Goal: Task Accomplishment & Management: Use online tool/utility

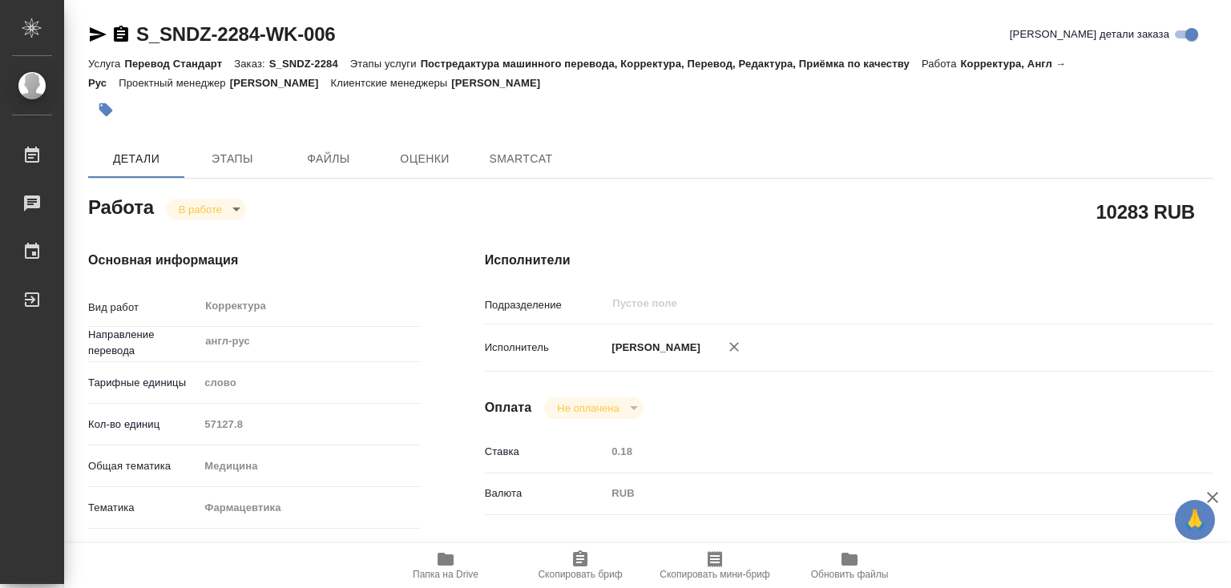
type textarea "x"
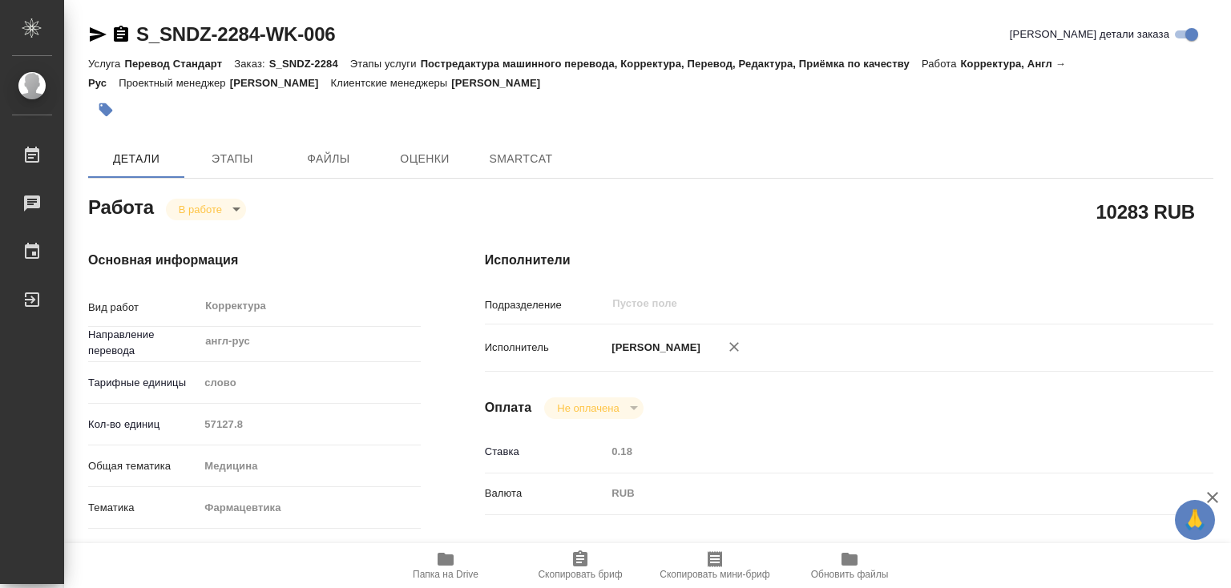
type textarea "x"
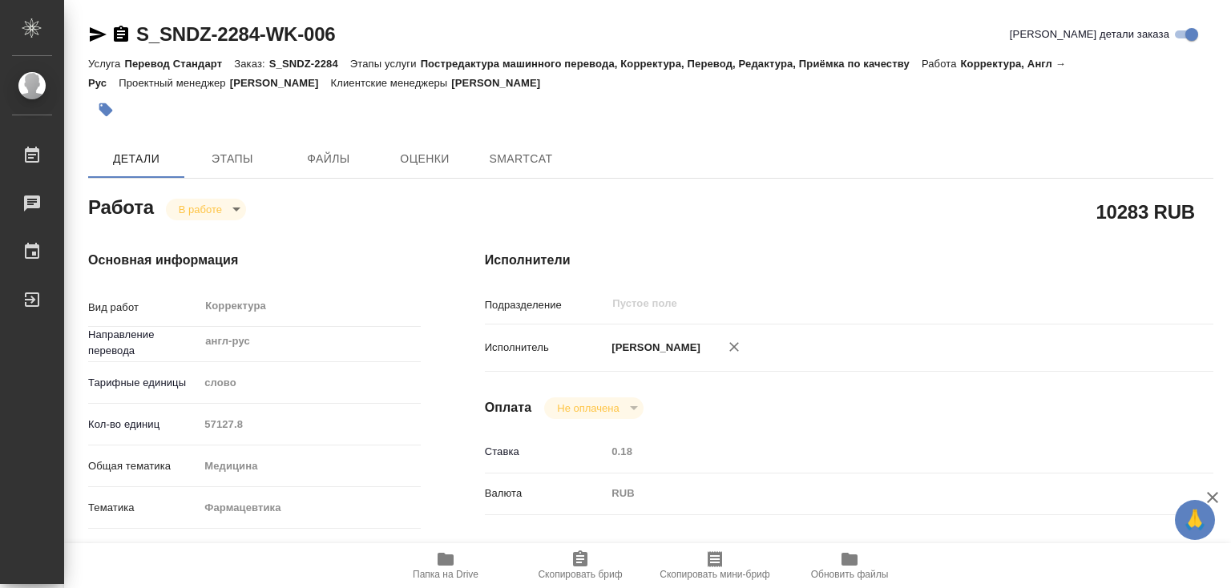
type textarea "x"
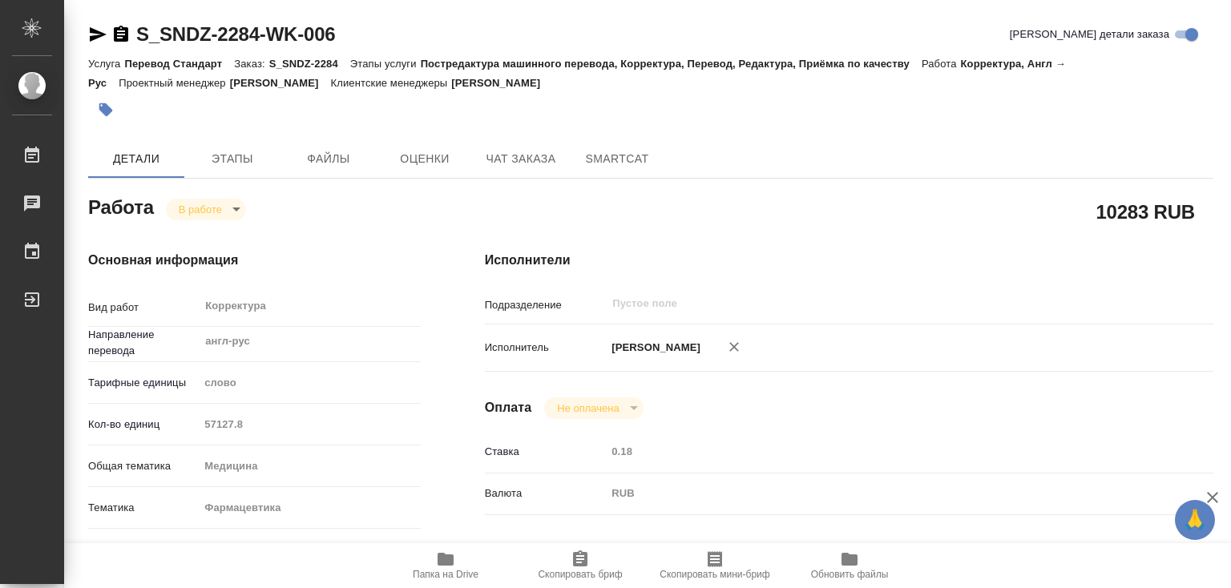
type textarea "x"
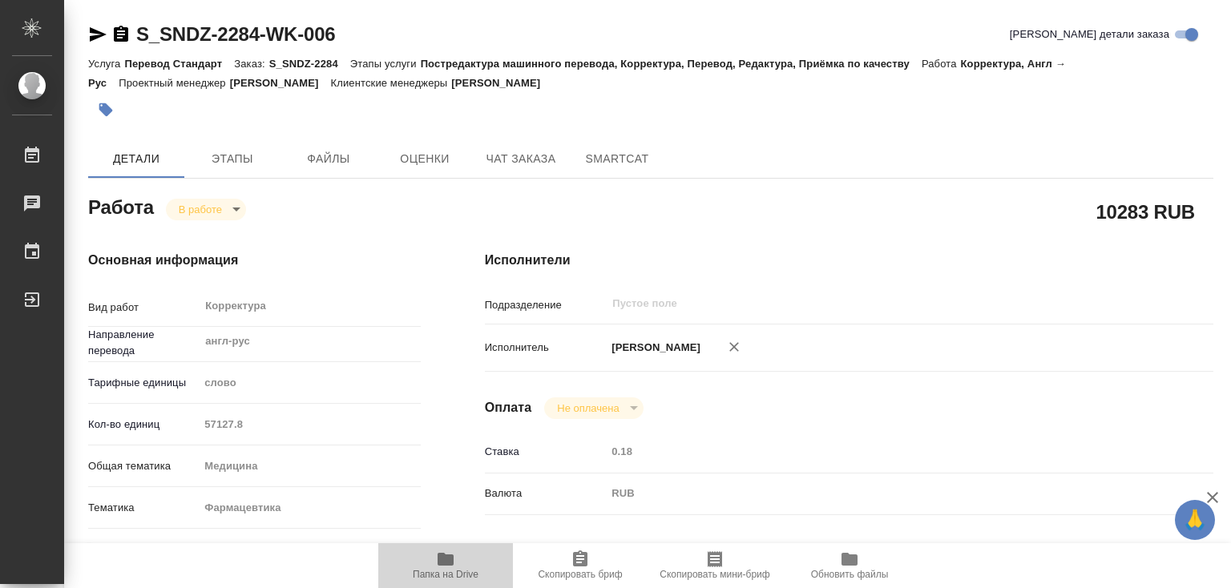
click at [452, 561] on icon "button" at bounding box center [445, 559] width 16 height 13
type textarea "x"
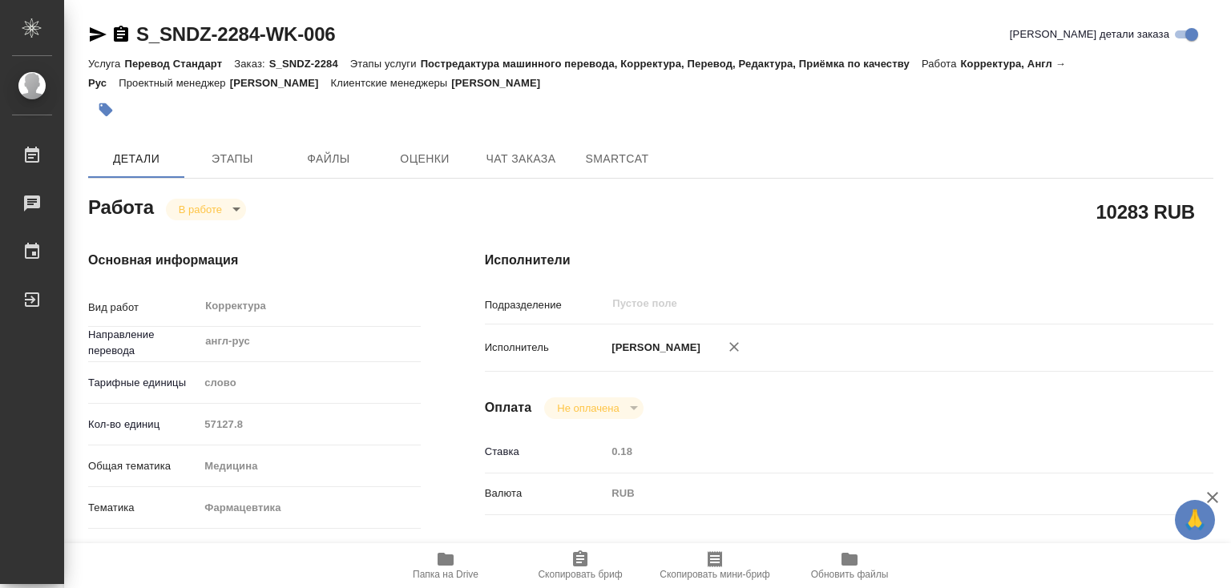
type textarea "x"
